Goal: Task Accomplishment & Management: Manage account settings

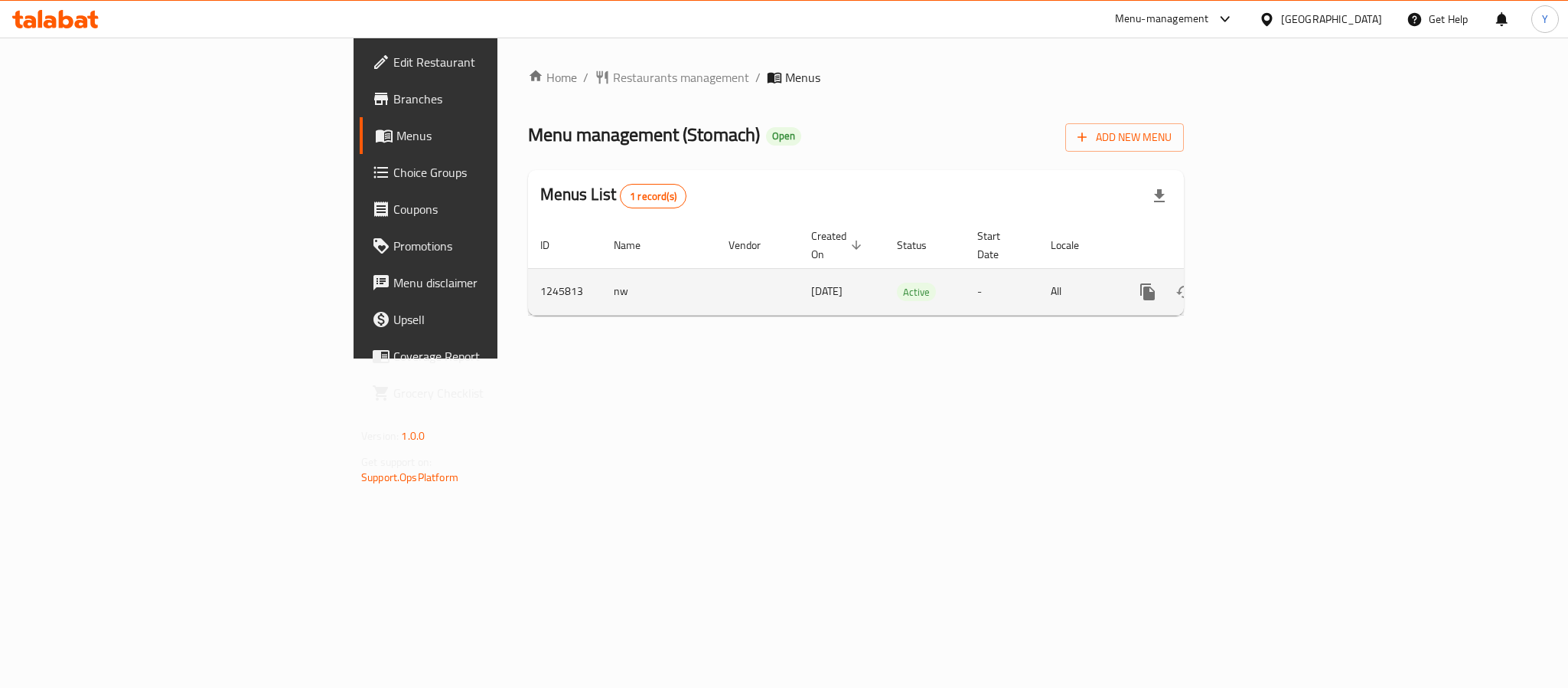
click at [1277, 275] on link "enhanced table" at bounding box center [1258, 291] width 36 height 36
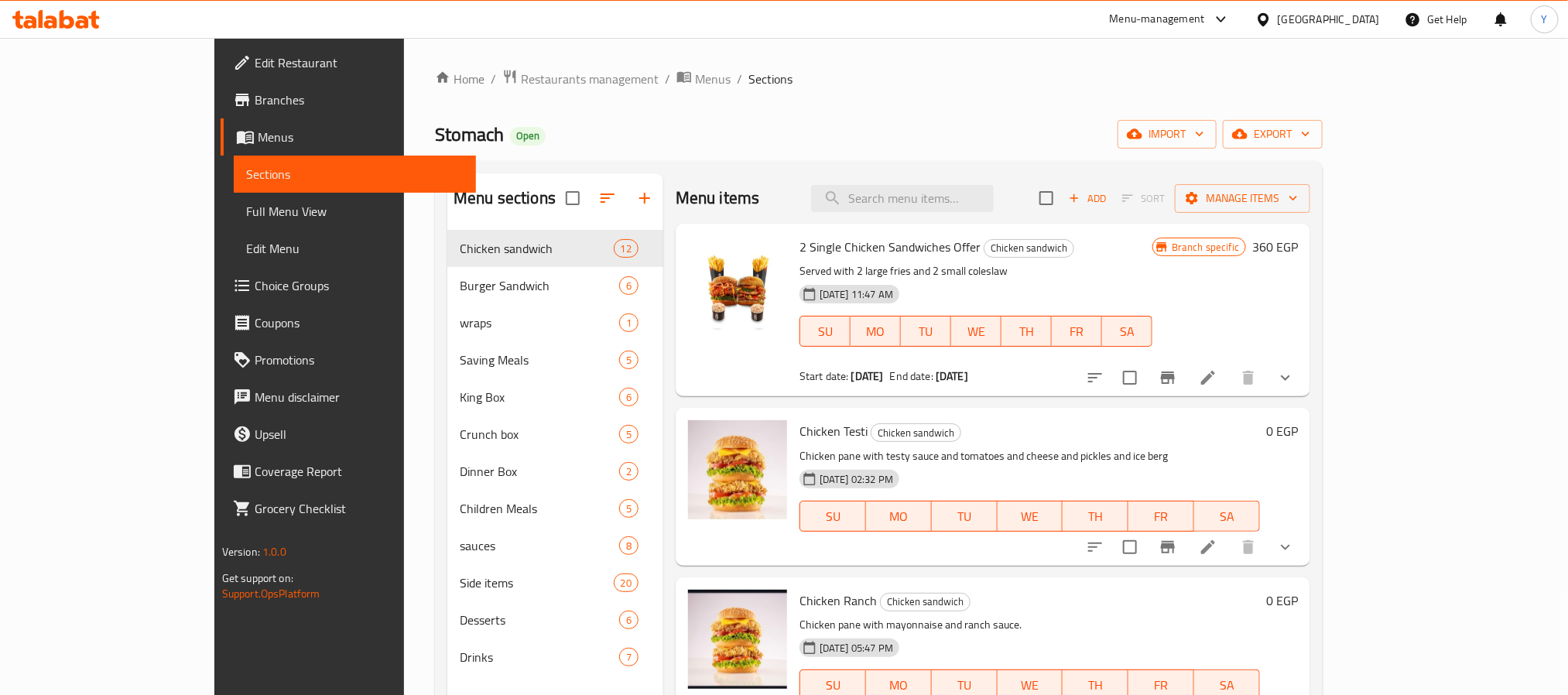
click at [929, 185] on input "search" at bounding box center [902, 199] width 182 height 27
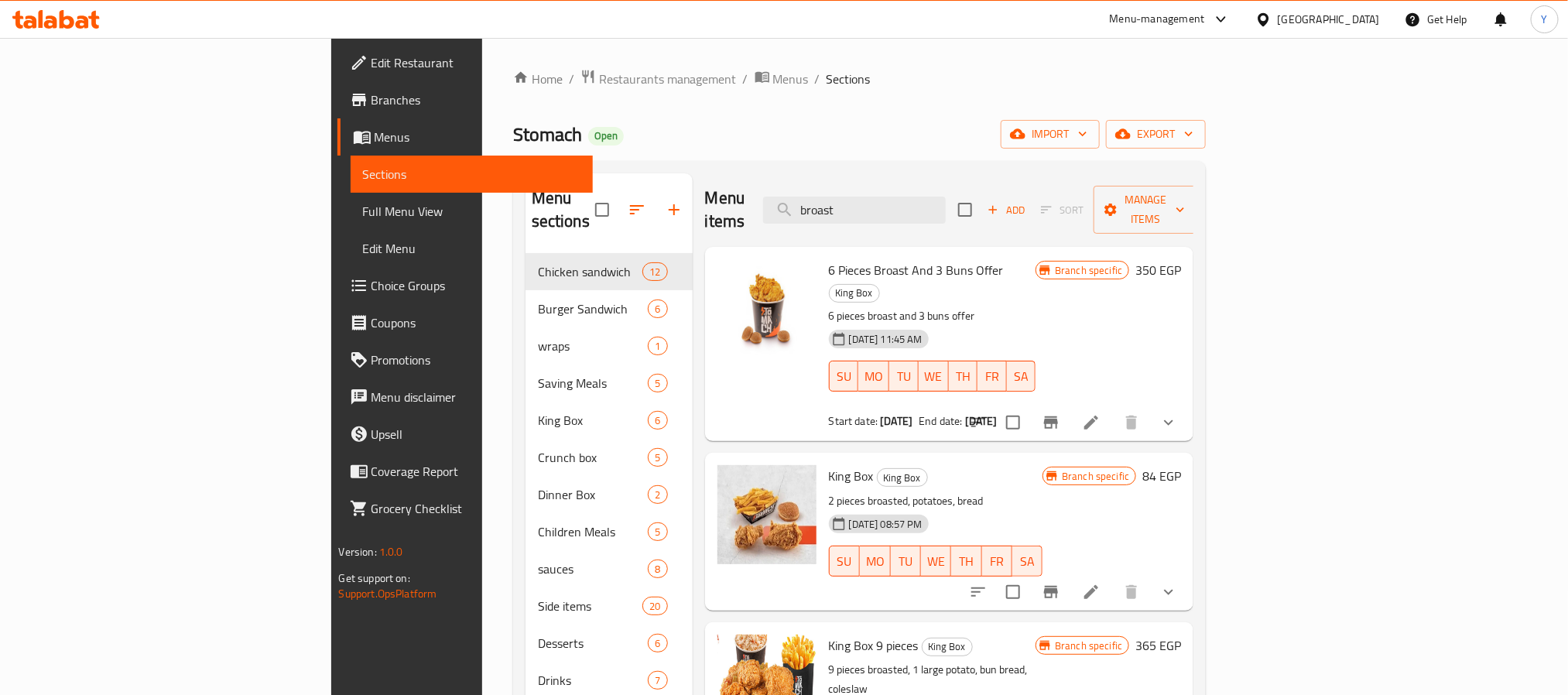
type input "broast"
click at [1178, 413] on icon "show more" at bounding box center [1167, 422] width 18 height 18
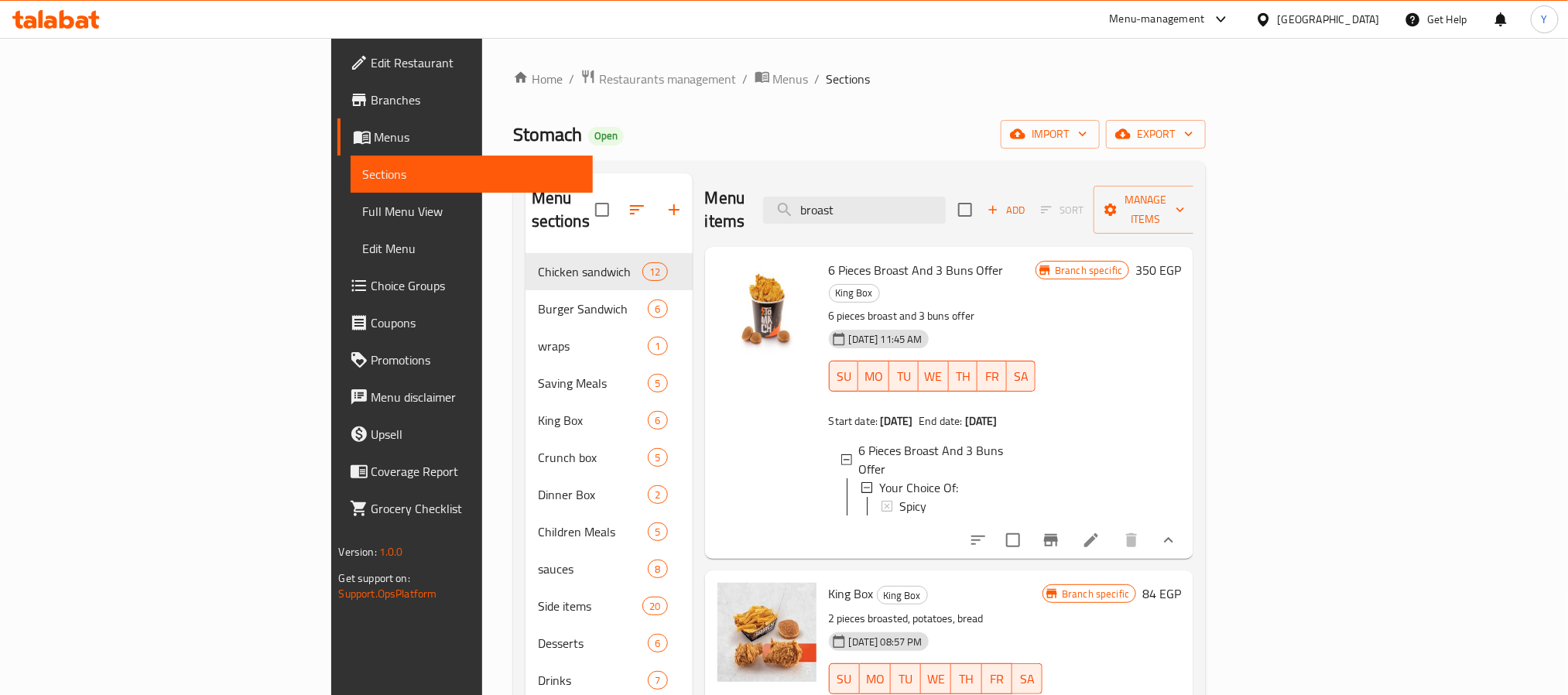
click at [828, 259] on span "6 Pieces Broast And 3 Buns Offer" at bounding box center [915, 270] width 175 height 23
copy span "Broast"
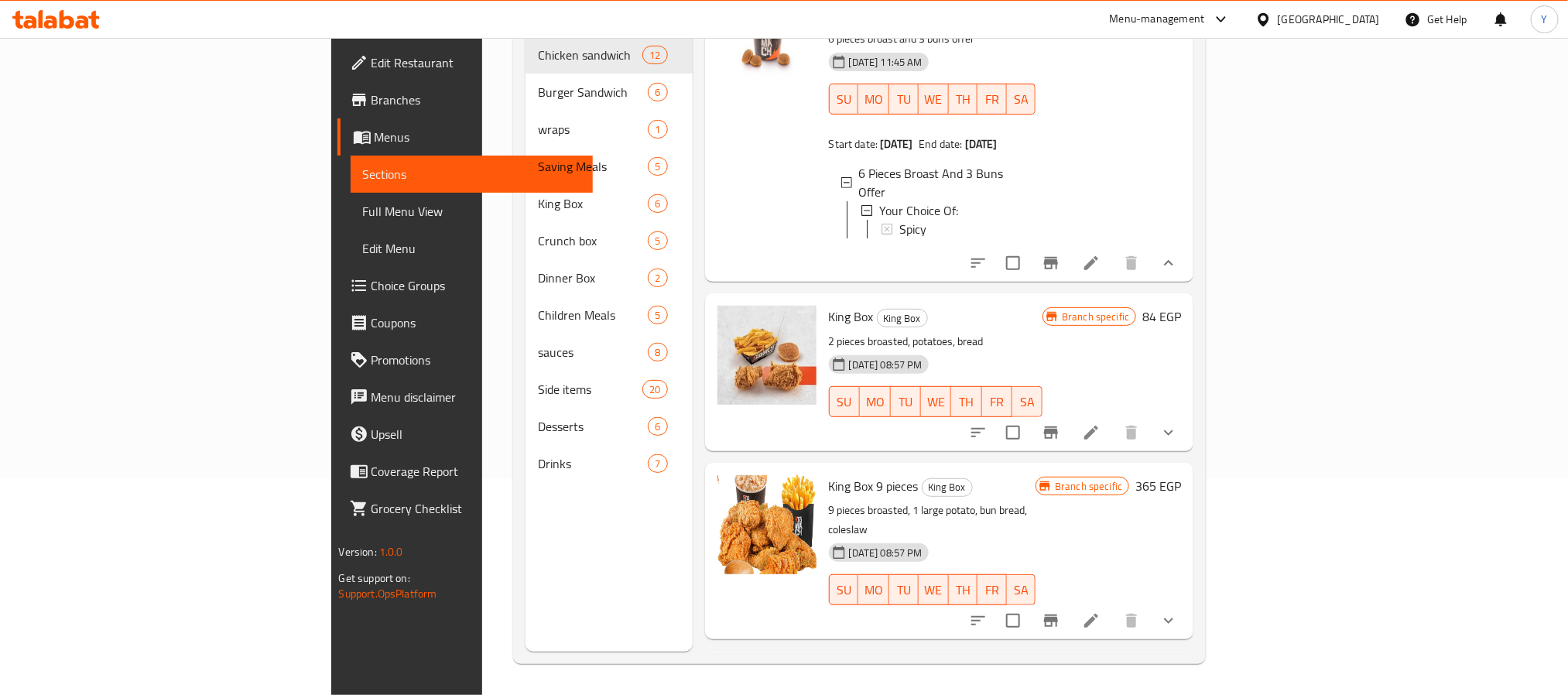
scroll to position [116, 0]
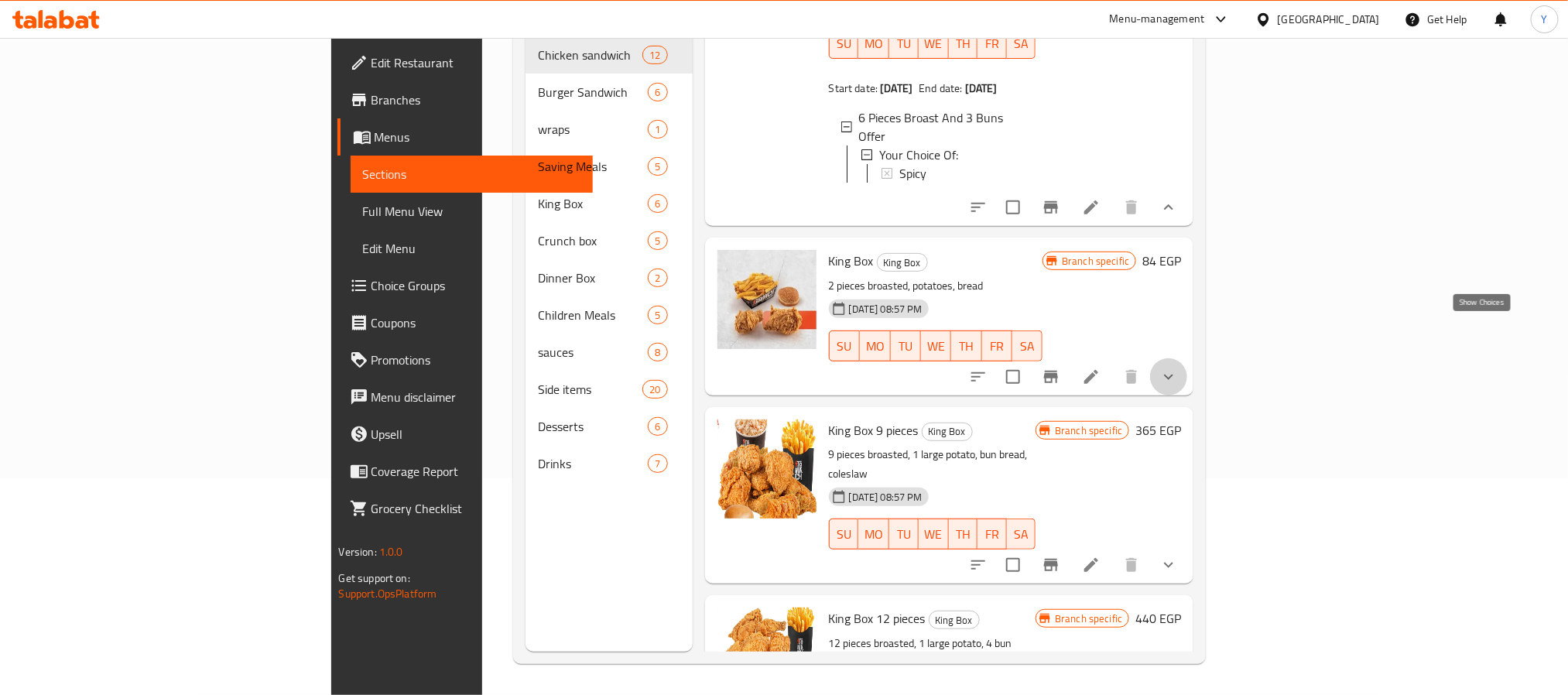
click at [1178, 368] on icon "show more" at bounding box center [1167, 376] width 18 height 18
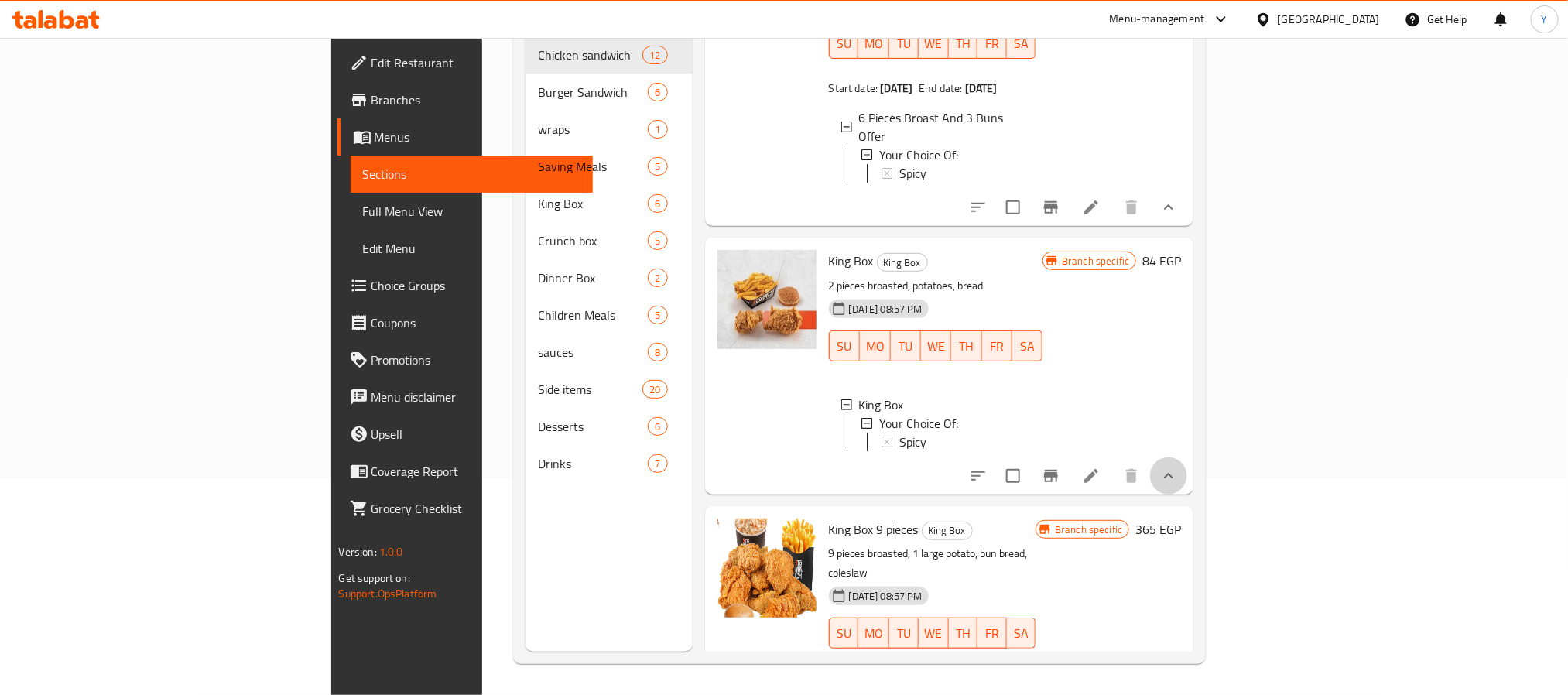
click at [1187, 458] on button "show more" at bounding box center [1168, 476] width 37 height 37
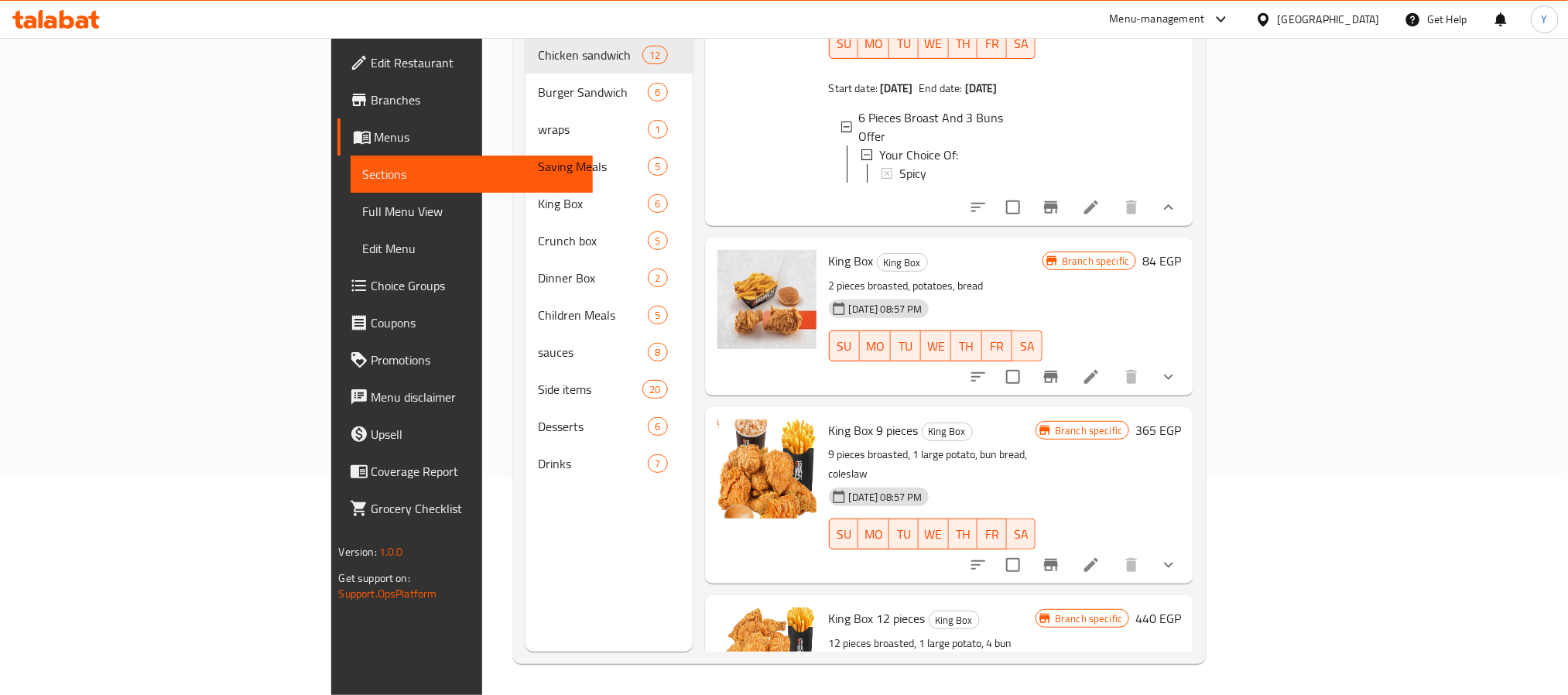
scroll to position [232, 0]
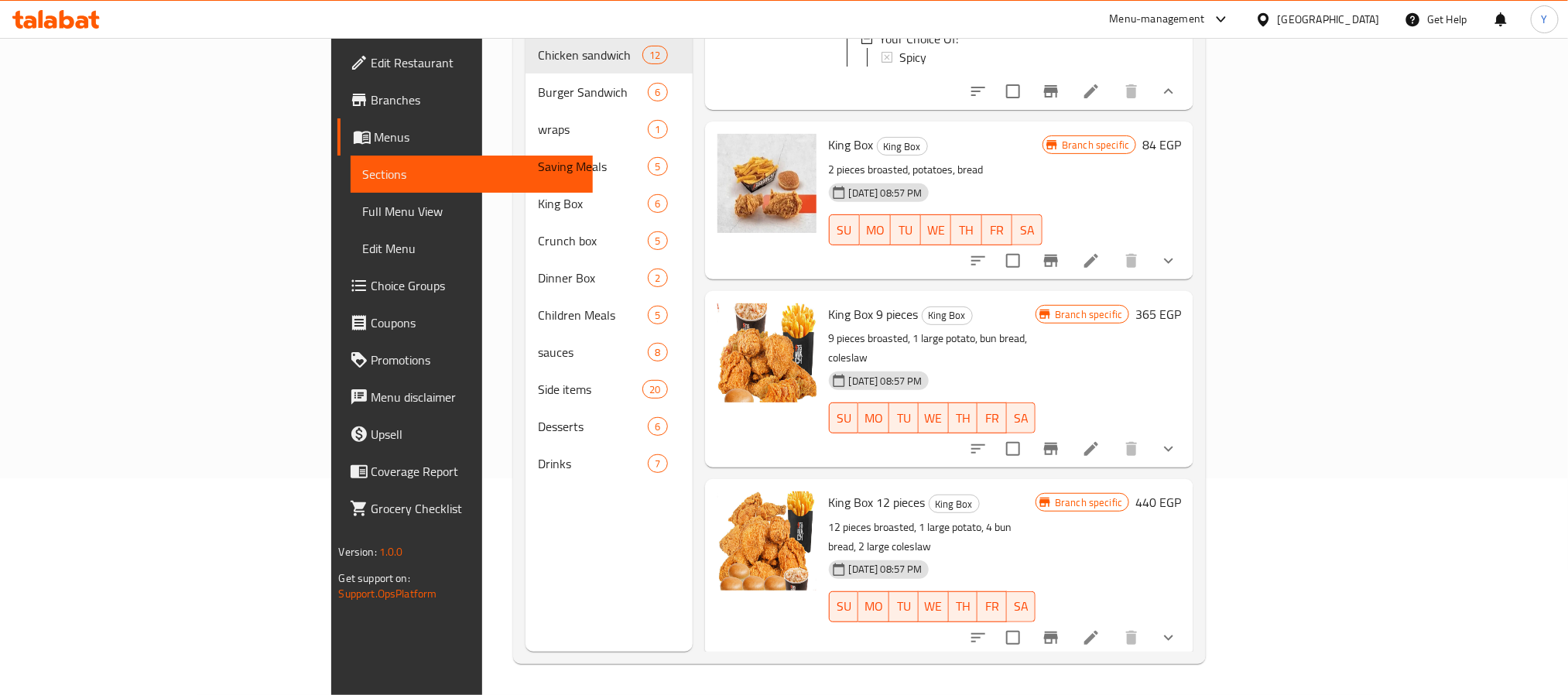
click at [1187, 431] on div at bounding box center [1074, 449] width 228 height 37
click at [1178, 439] on icon "show more" at bounding box center [1167, 448] width 18 height 18
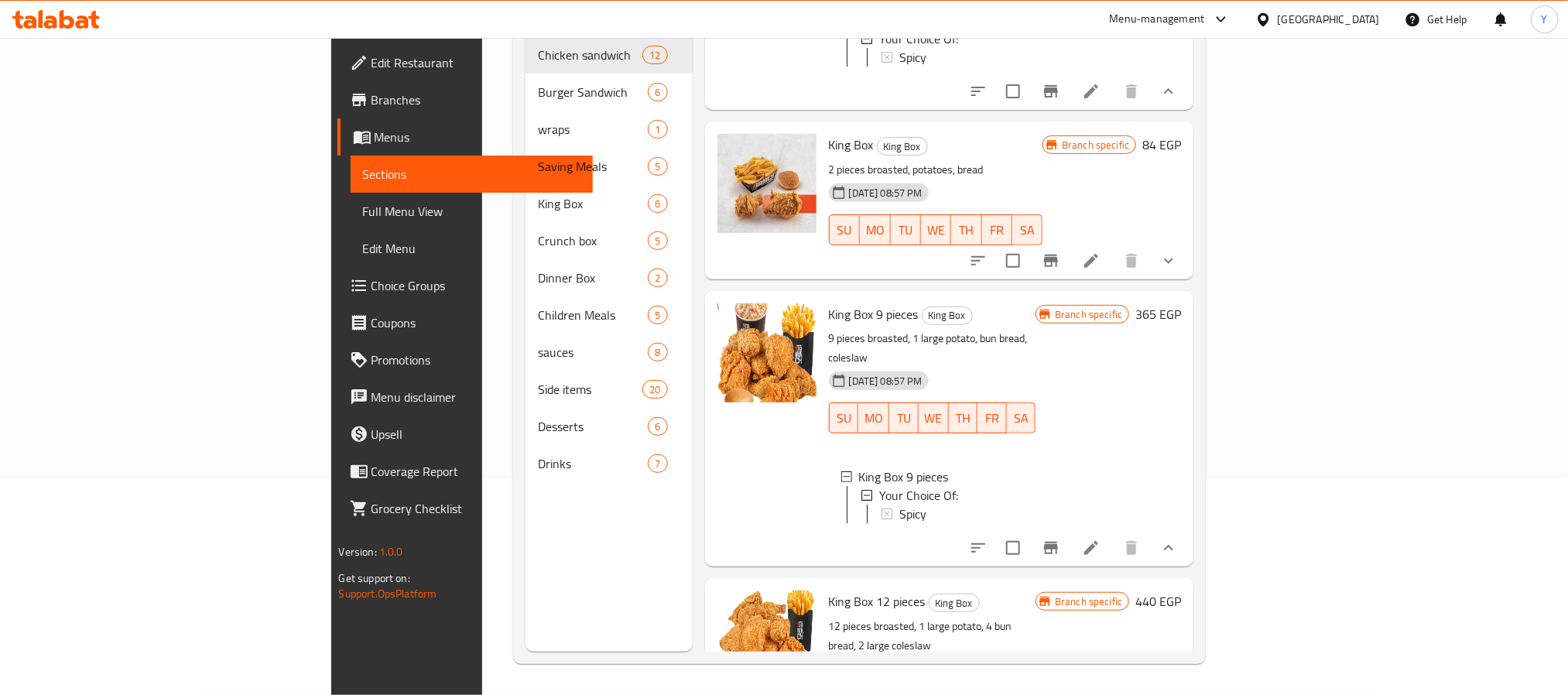
click at [1187, 529] on button "show more" at bounding box center [1168, 547] width 37 height 37
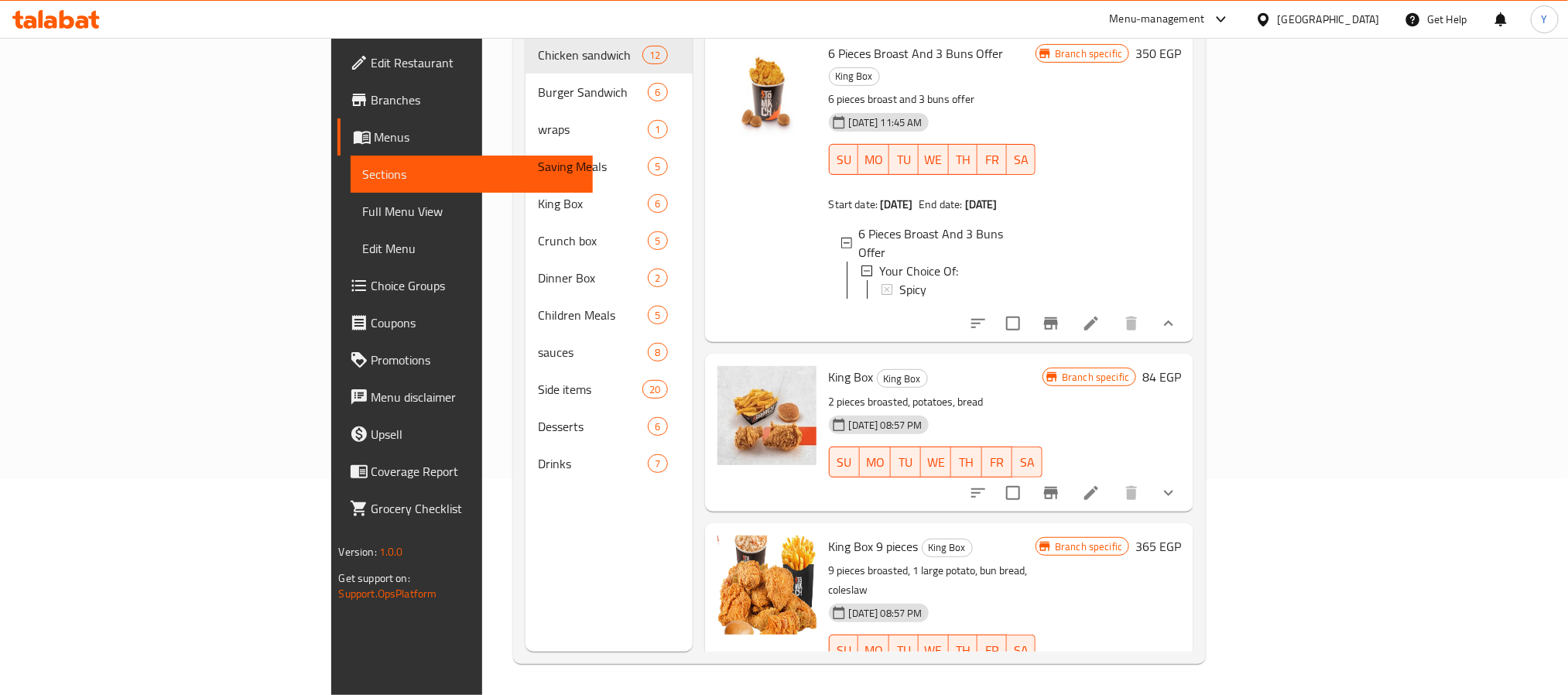
scroll to position [100, 0]
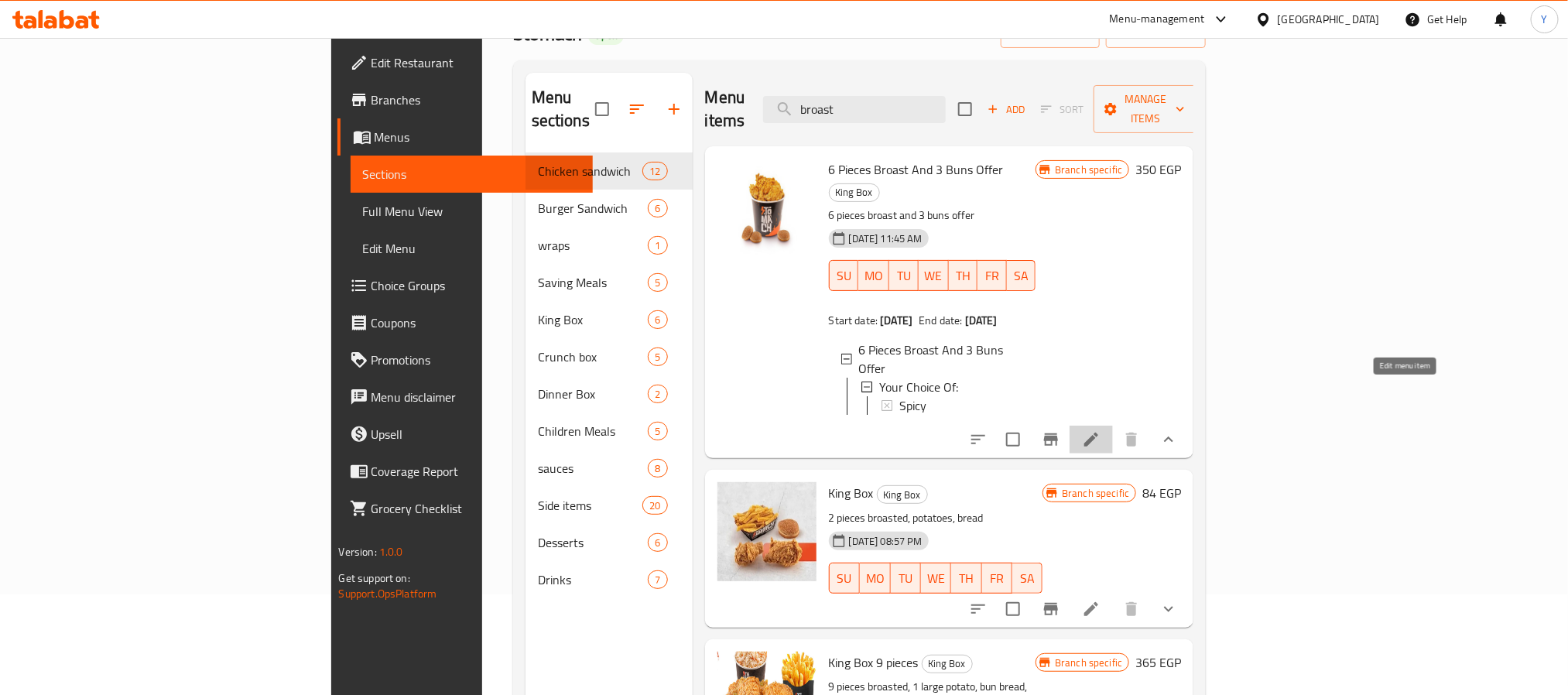
click at [1101, 431] on icon at bounding box center [1090, 439] width 18 height 18
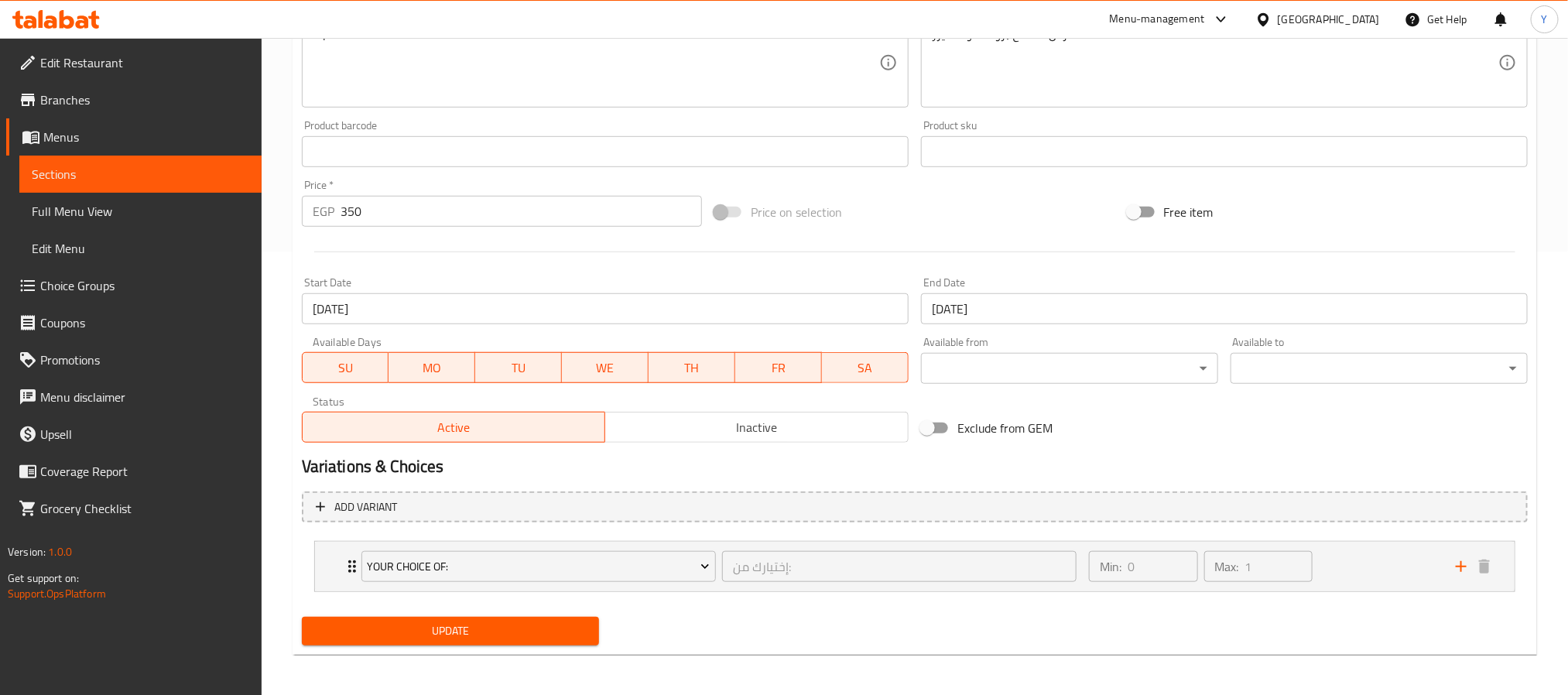
scroll to position [446, 0]
